Goal: Information Seeking & Learning: Learn about a topic

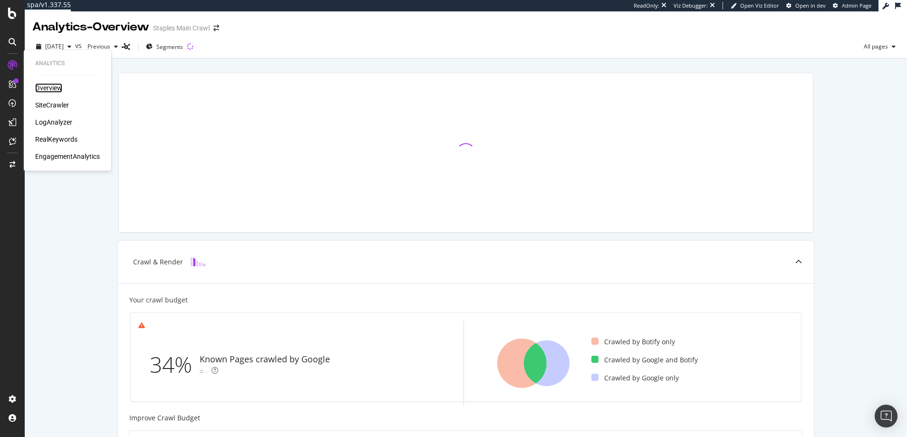
click at [46, 86] on div "Overview" at bounding box center [48, 88] width 27 height 10
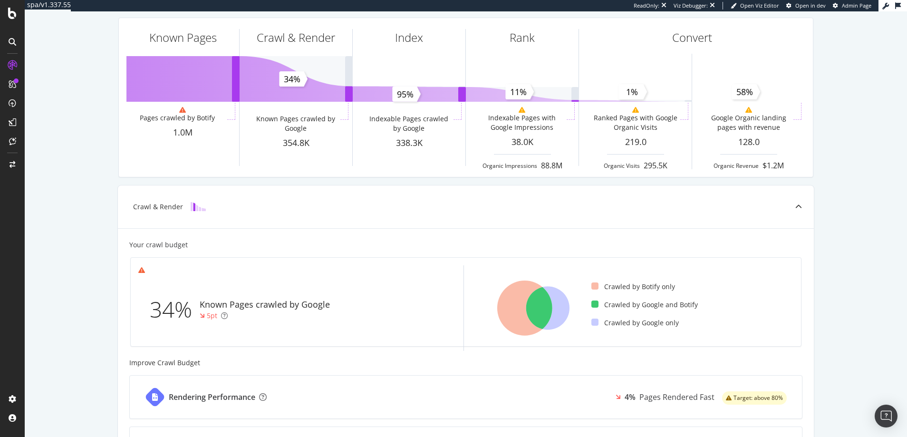
scroll to position [56, 0]
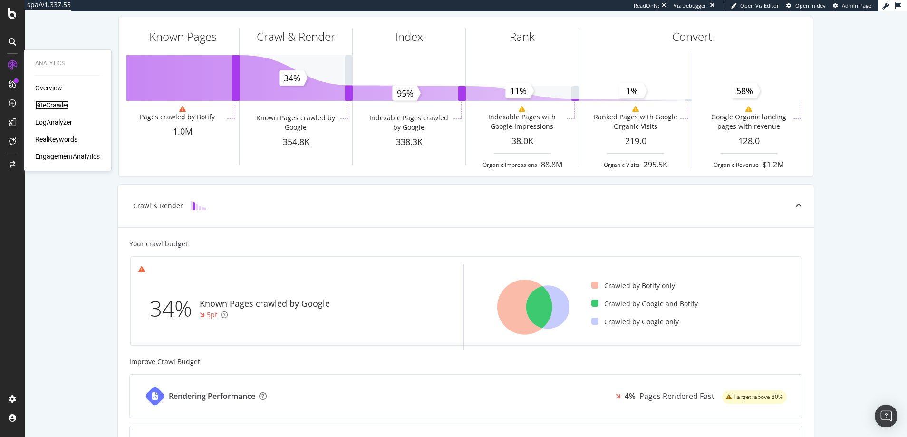
click at [54, 105] on div "SiteCrawler" at bounding box center [52, 105] width 34 height 10
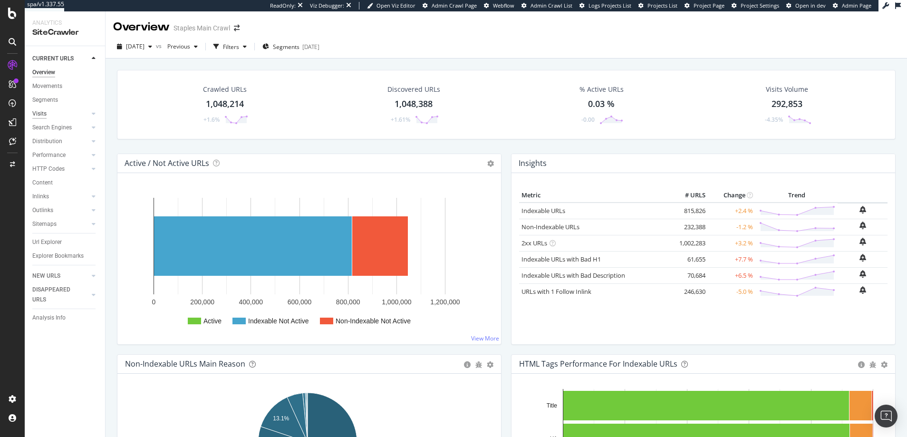
click at [39, 113] on div "Visits" at bounding box center [39, 114] width 14 height 10
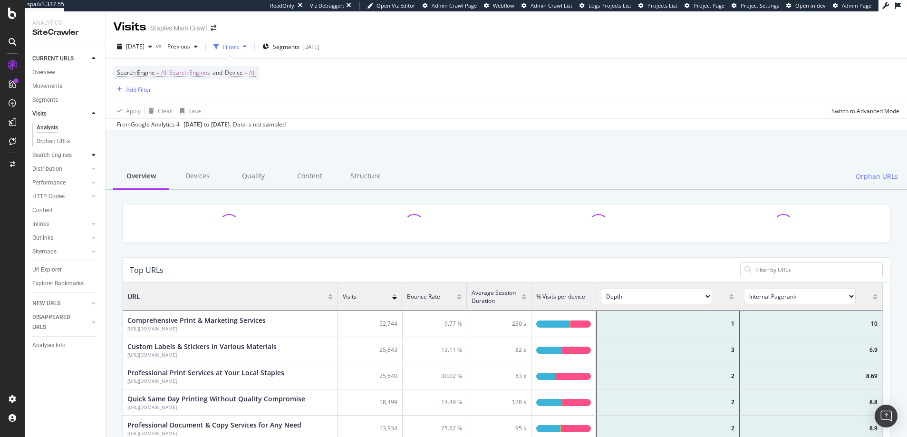
scroll to position [278, 753]
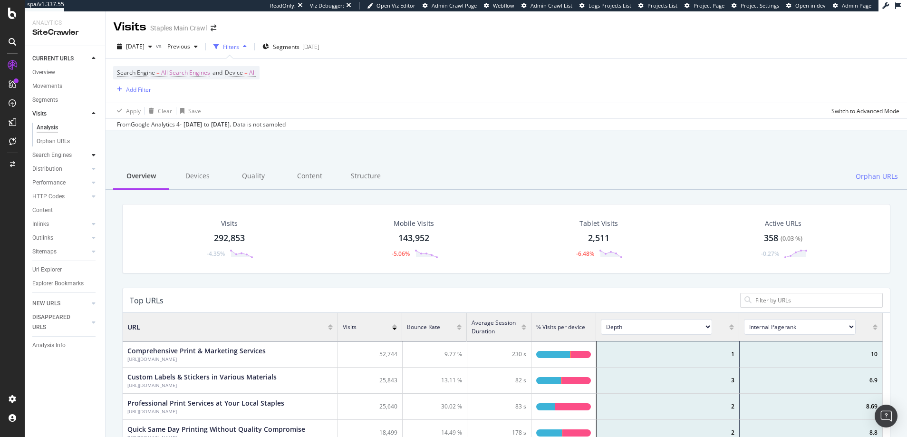
click at [94, 154] on icon at bounding box center [94, 155] width 4 height 6
click at [94, 209] on icon at bounding box center [94, 210] width 4 height 6
click at [94, 210] on icon at bounding box center [94, 210] width 4 height 6
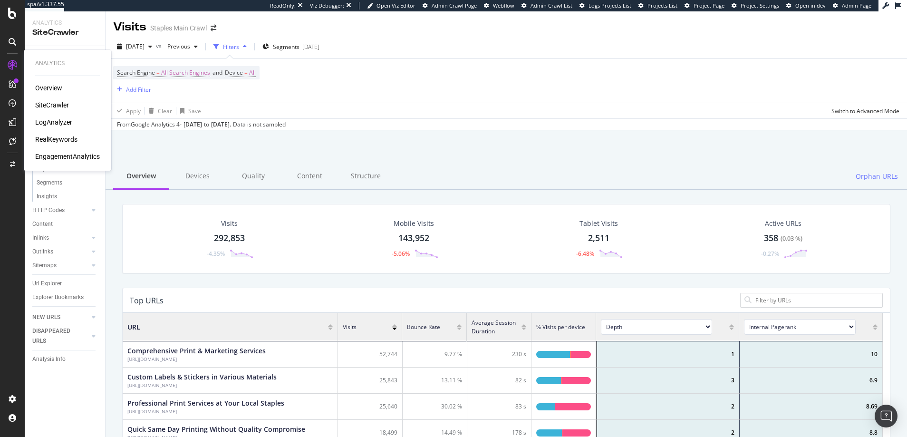
click at [56, 121] on div "LogAnalyzer" at bounding box center [53, 122] width 37 height 10
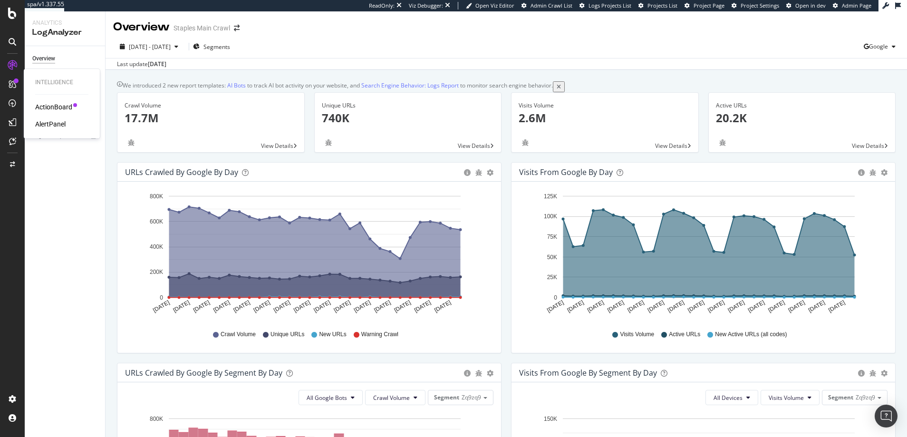
click at [58, 106] on div "ActionBoard" at bounding box center [53, 107] width 37 height 10
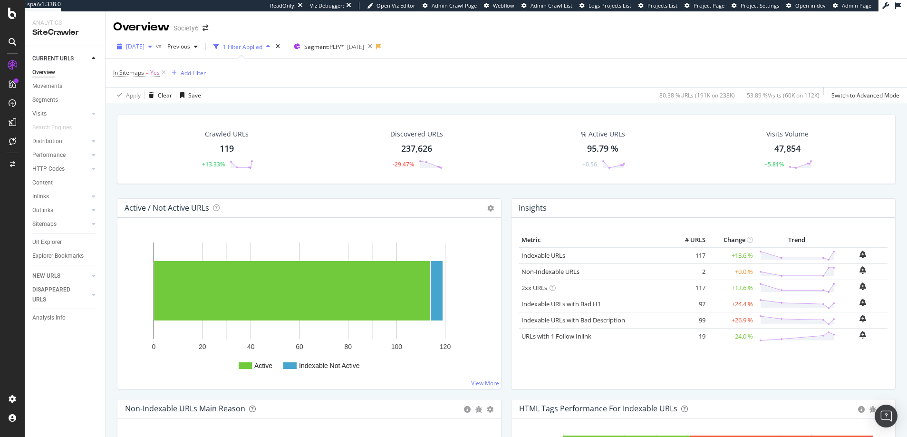
click at [152, 46] on icon "button" at bounding box center [150, 47] width 4 height 6
click at [149, 80] on div "[DATE]" at bounding box center [152, 81] width 51 height 9
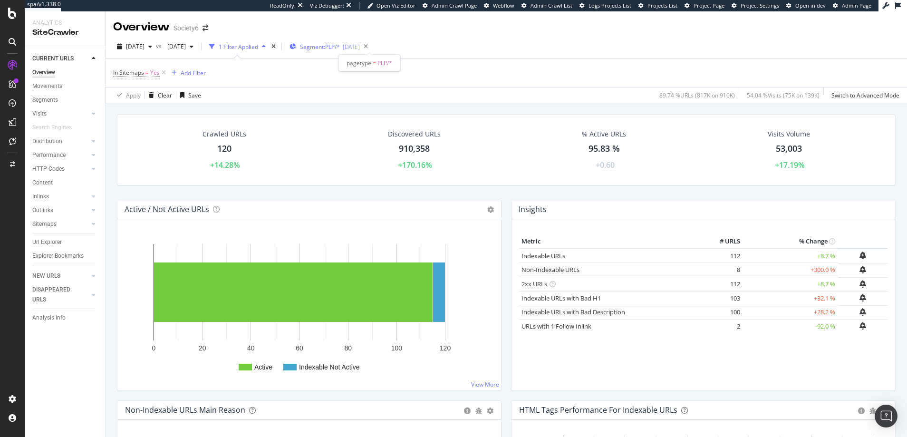
click at [340, 46] on span "Segment: PLP/*" at bounding box center [320, 47] width 40 height 8
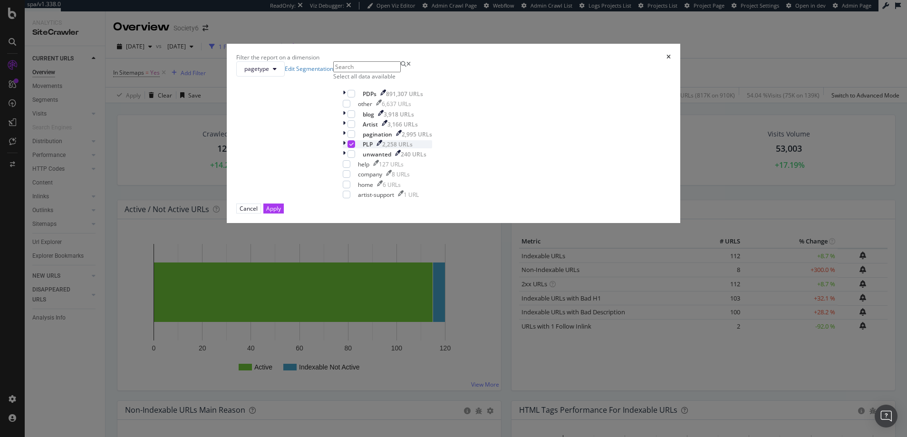
click at [354, 146] on icon "modal" at bounding box center [351, 144] width 4 height 5
click at [281, 212] on div "Apply" at bounding box center [273, 208] width 15 height 8
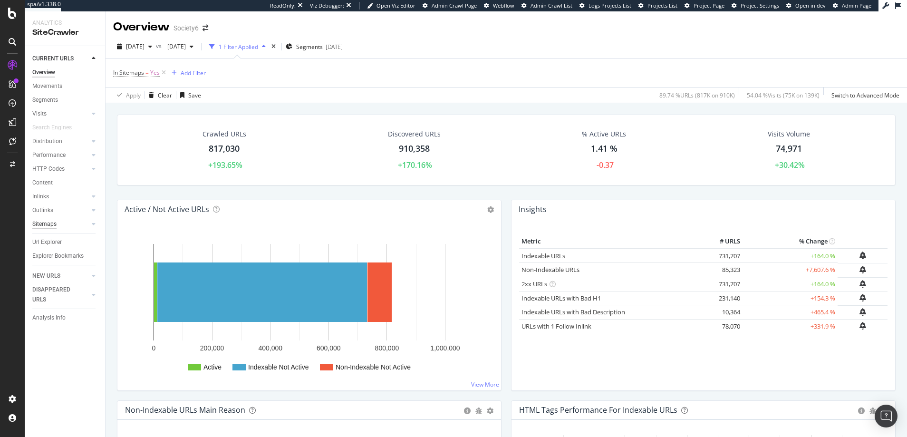
click at [45, 223] on div "Sitemaps" at bounding box center [44, 224] width 24 height 10
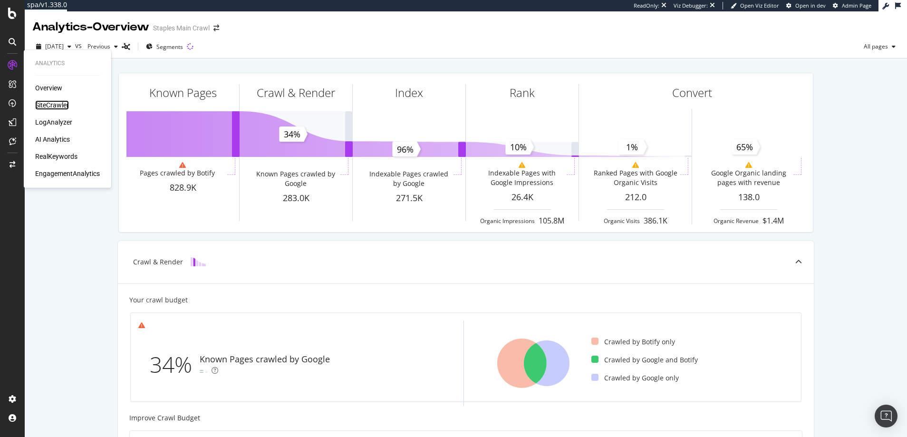
click at [55, 103] on div "SiteCrawler" at bounding box center [52, 105] width 34 height 10
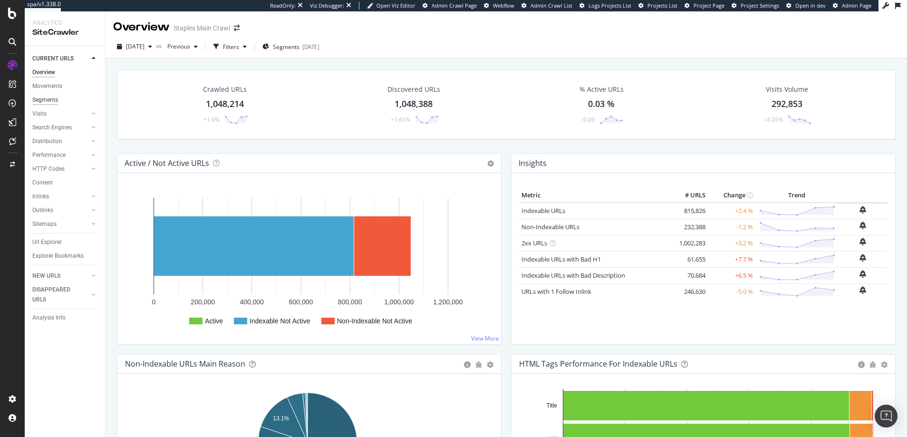
click at [43, 99] on div "Segments" at bounding box center [45, 100] width 26 height 10
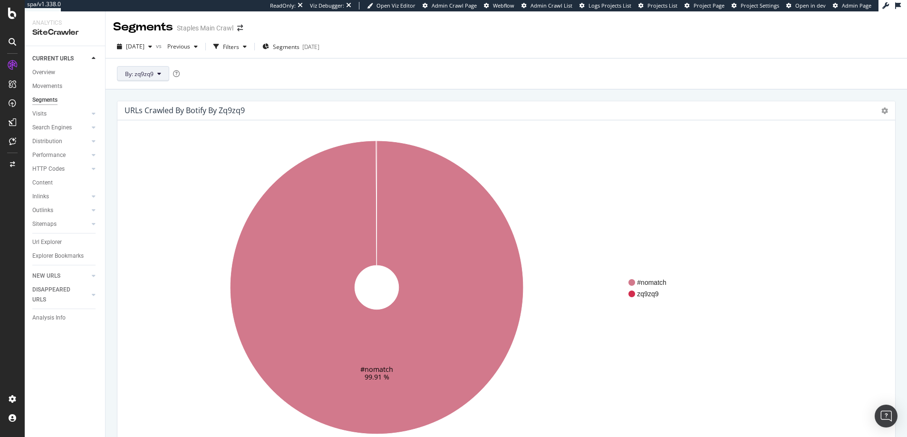
click at [158, 73] on icon at bounding box center [159, 74] width 4 height 6
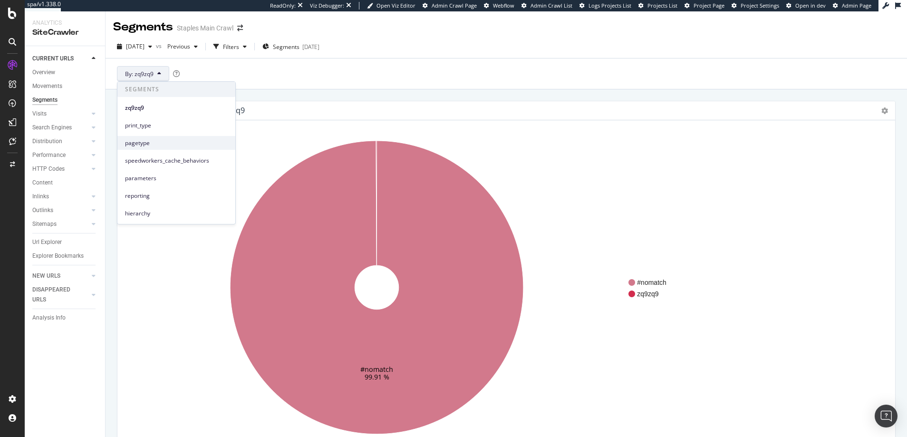
click at [137, 141] on span "pagetype" at bounding box center [176, 143] width 103 height 9
